Goal: Information Seeking & Learning: Learn about a topic

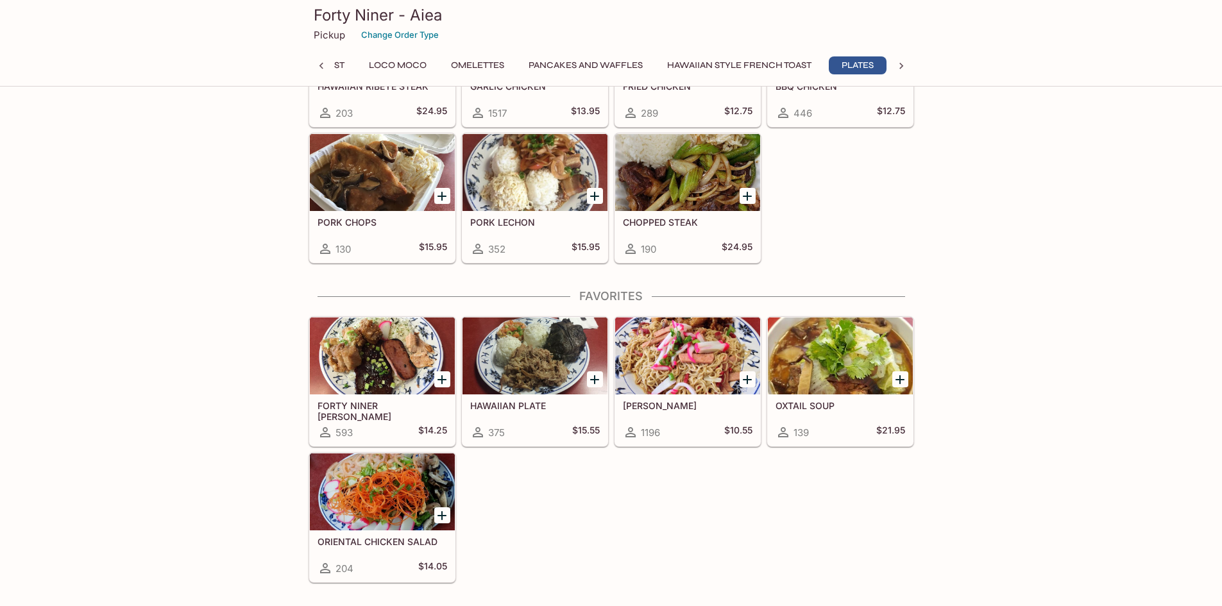
scroll to position [0, 222]
click at [665, 354] on div at bounding box center [687, 355] width 145 height 77
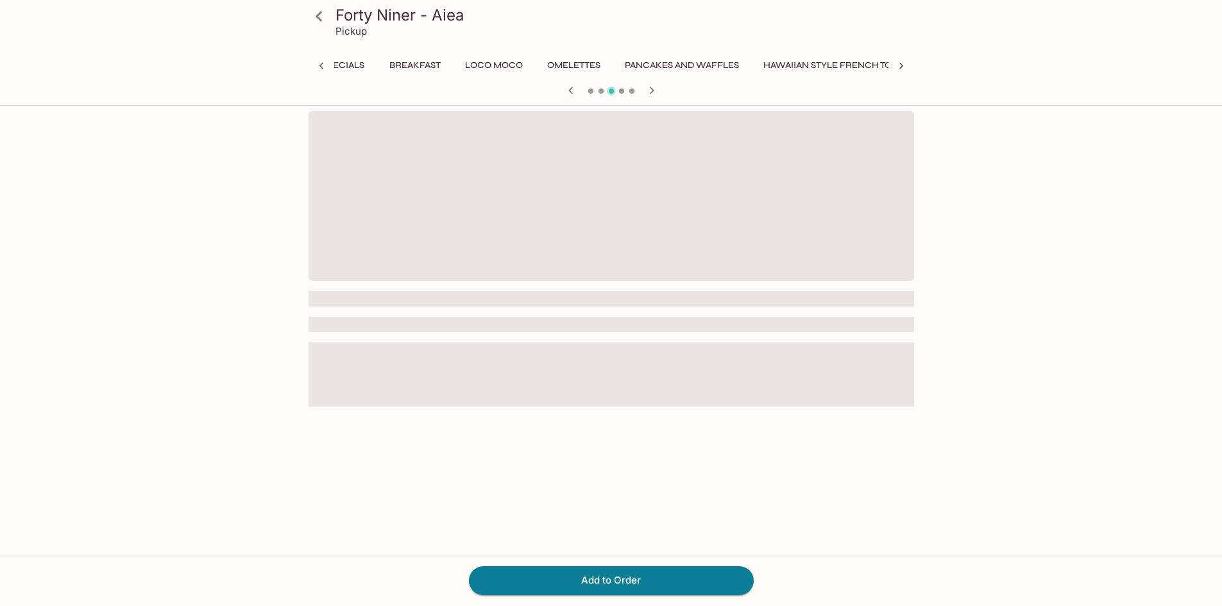
scroll to position [0, 295]
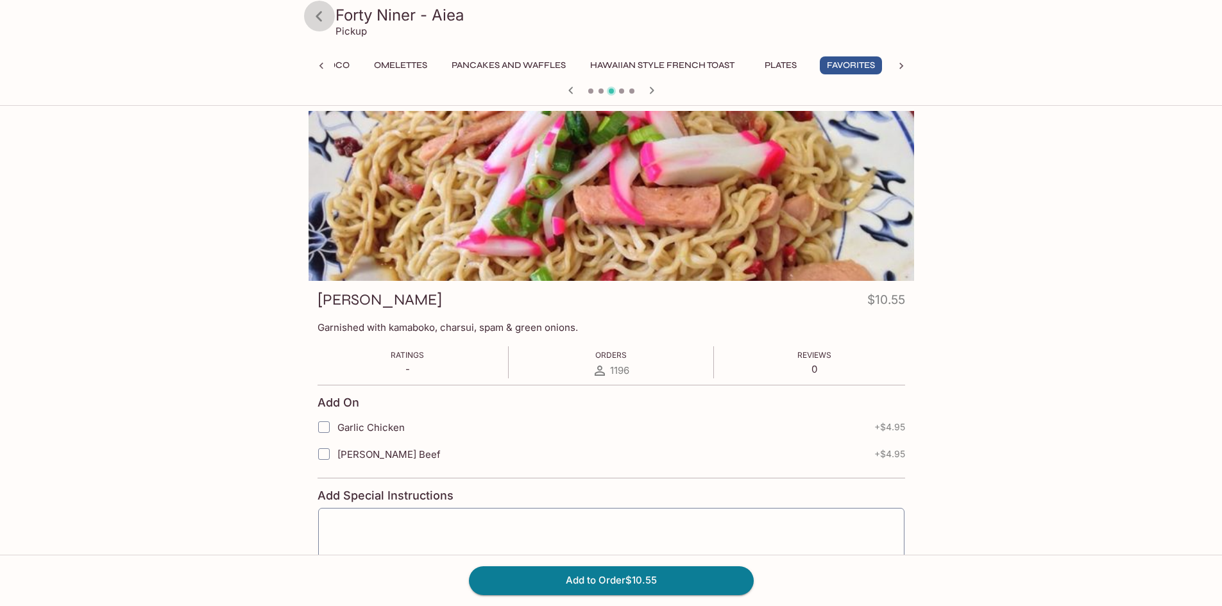
click at [325, 17] on icon at bounding box center [319, 16] width 22 height 22
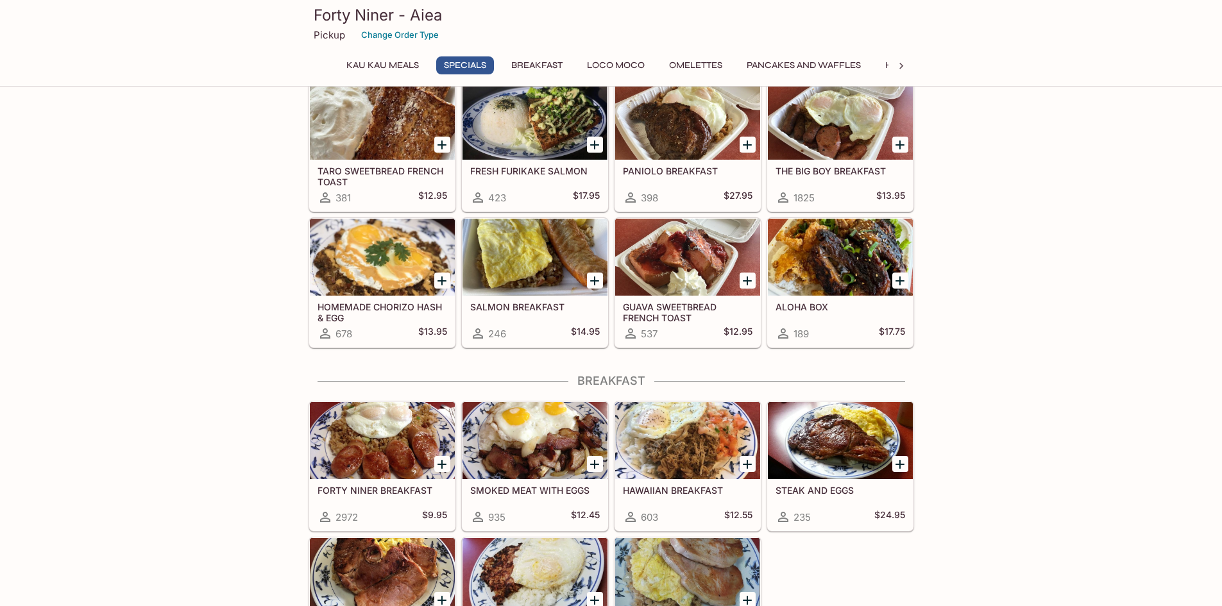
scroll to position [385, 0]
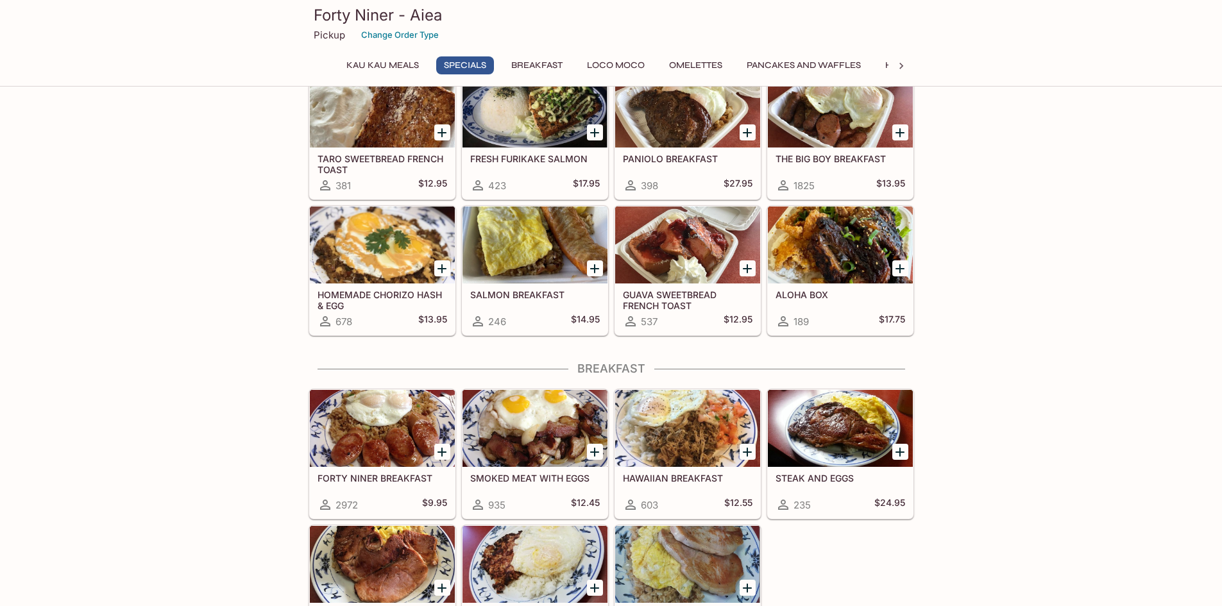
click at [532, 241] on div at bounding box center [534, 245] width 145 height 77
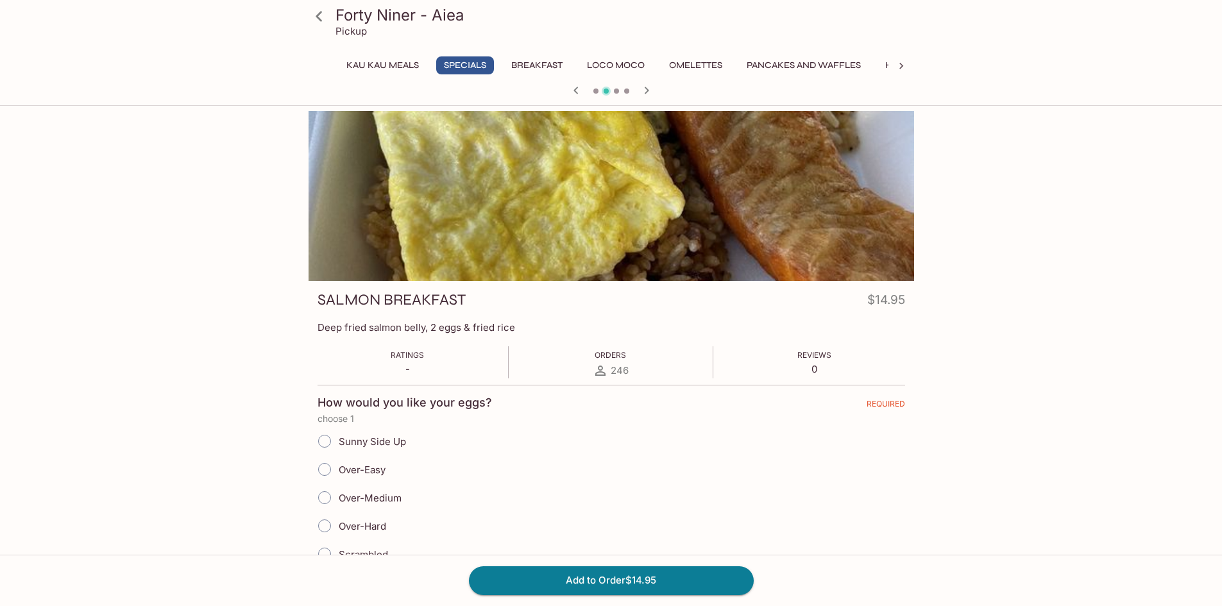
click at [315, 17] on icon at bounding box center [319, 16] width 22 height 22
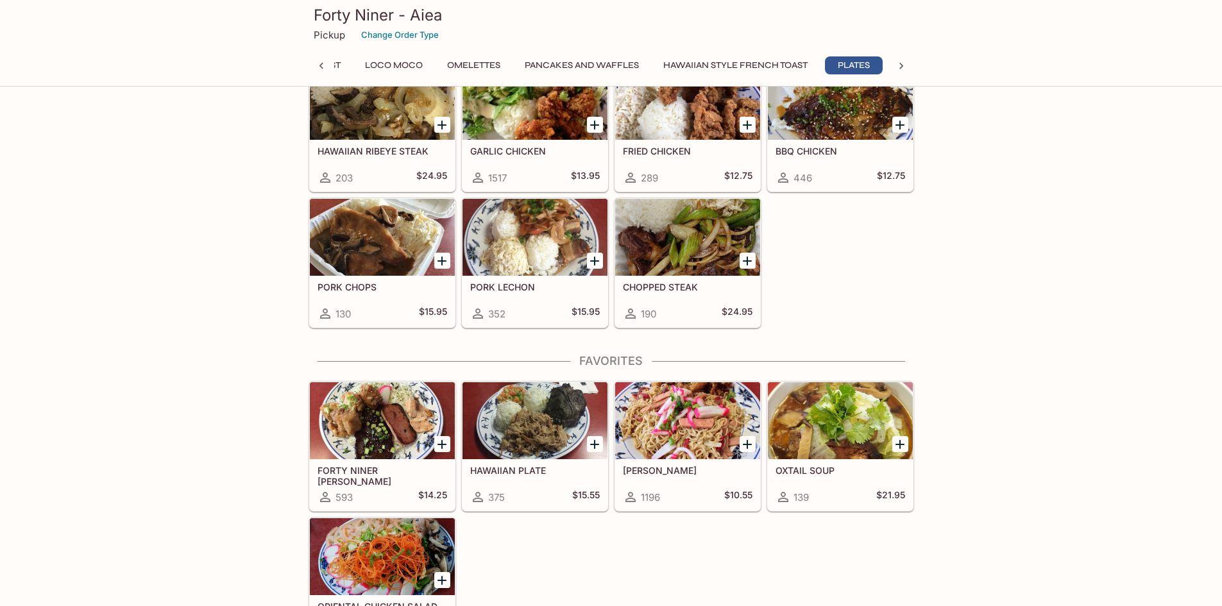
scroll to position [2373, 0]
